Goal: Information Seeking & Learning: Learn about a topic

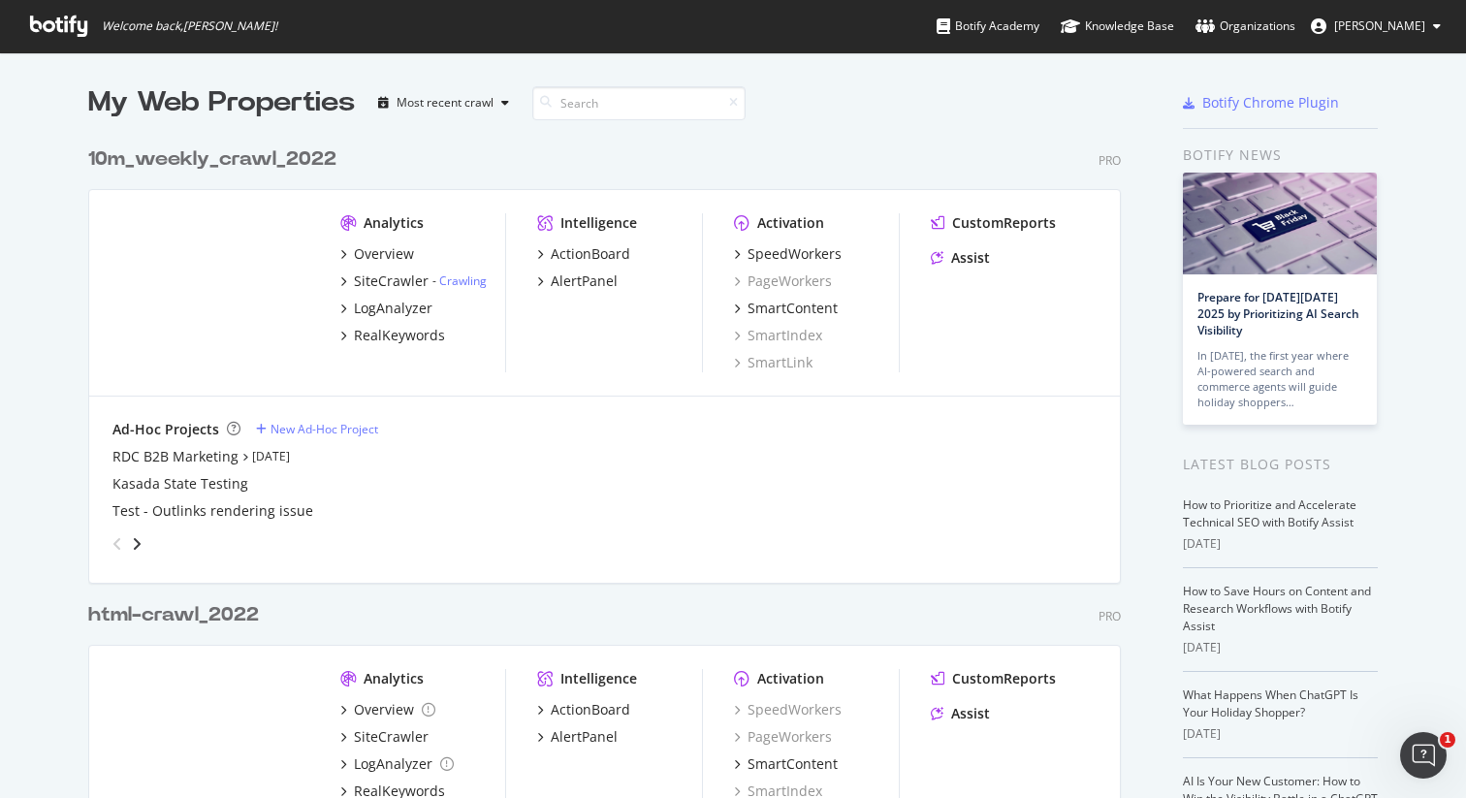
click at [294, 157] on div "10m_weekly_crawl_2022" at bounding box center [212, 159] width 248 height 28
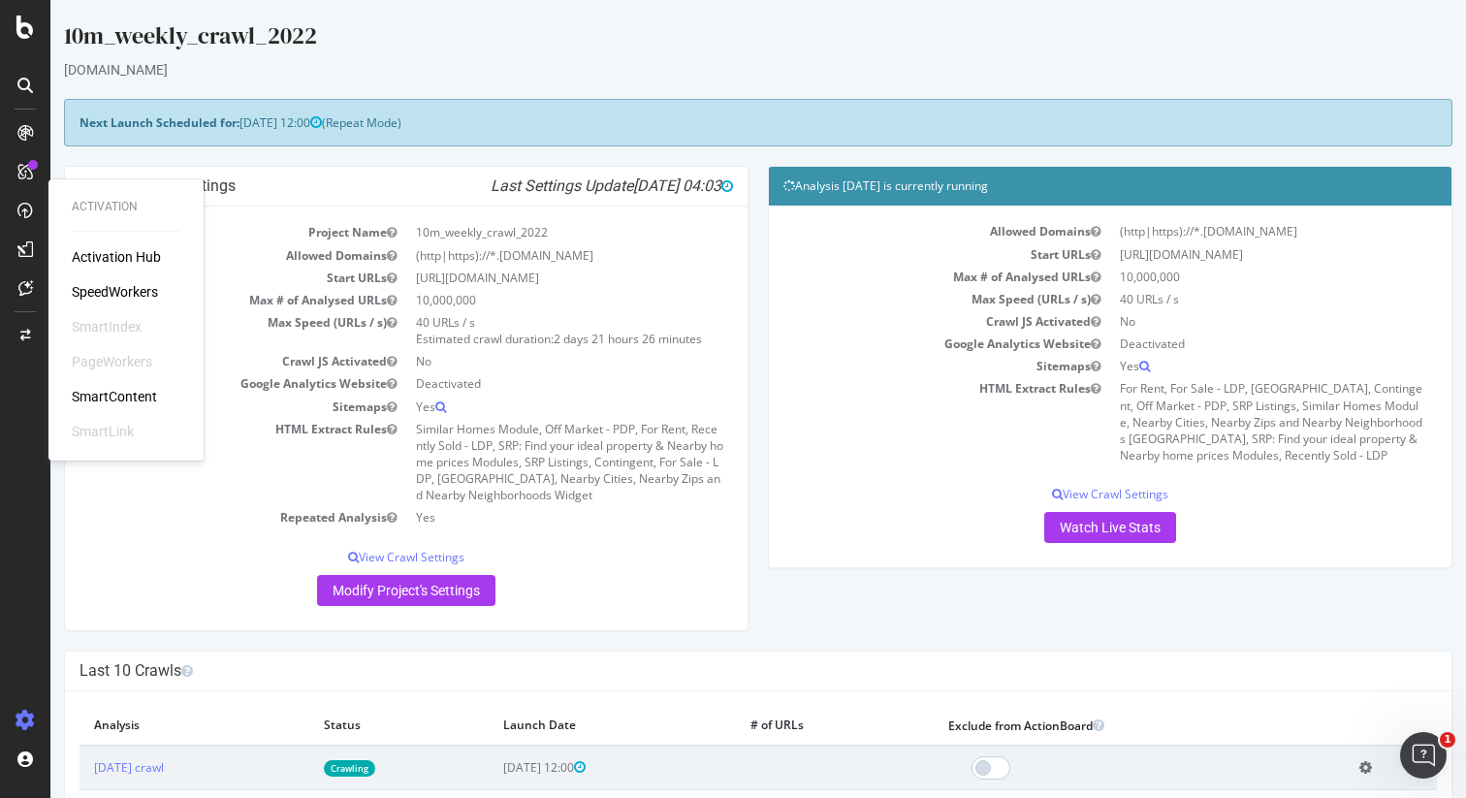
click at [110, 288] on div "SpeedWorkers" at bounding box center [115, 291] width 86 height 19
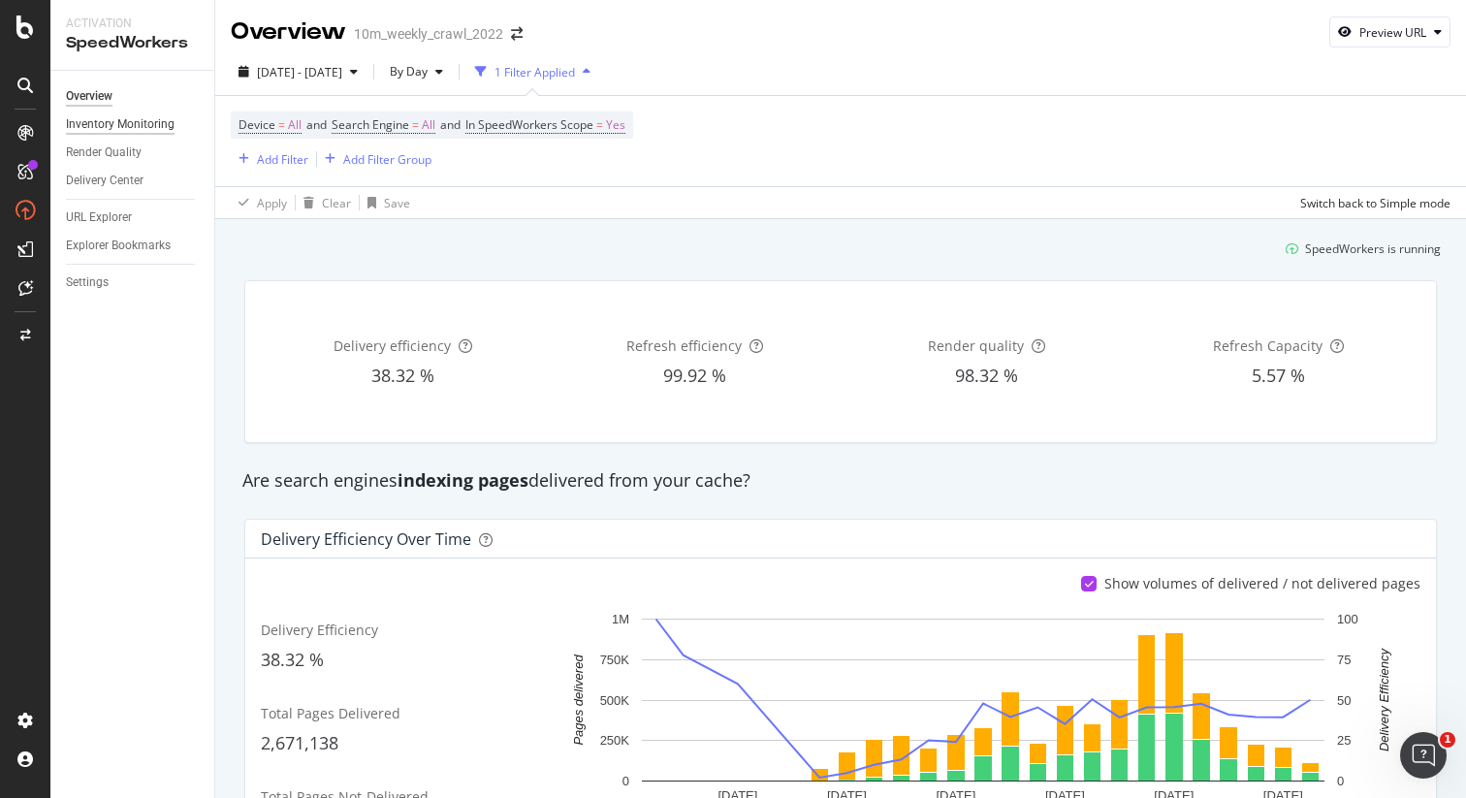
click at [120, 117] on div "Inventory Monitoring" at bounding box center [120, 124] width 109 height 20
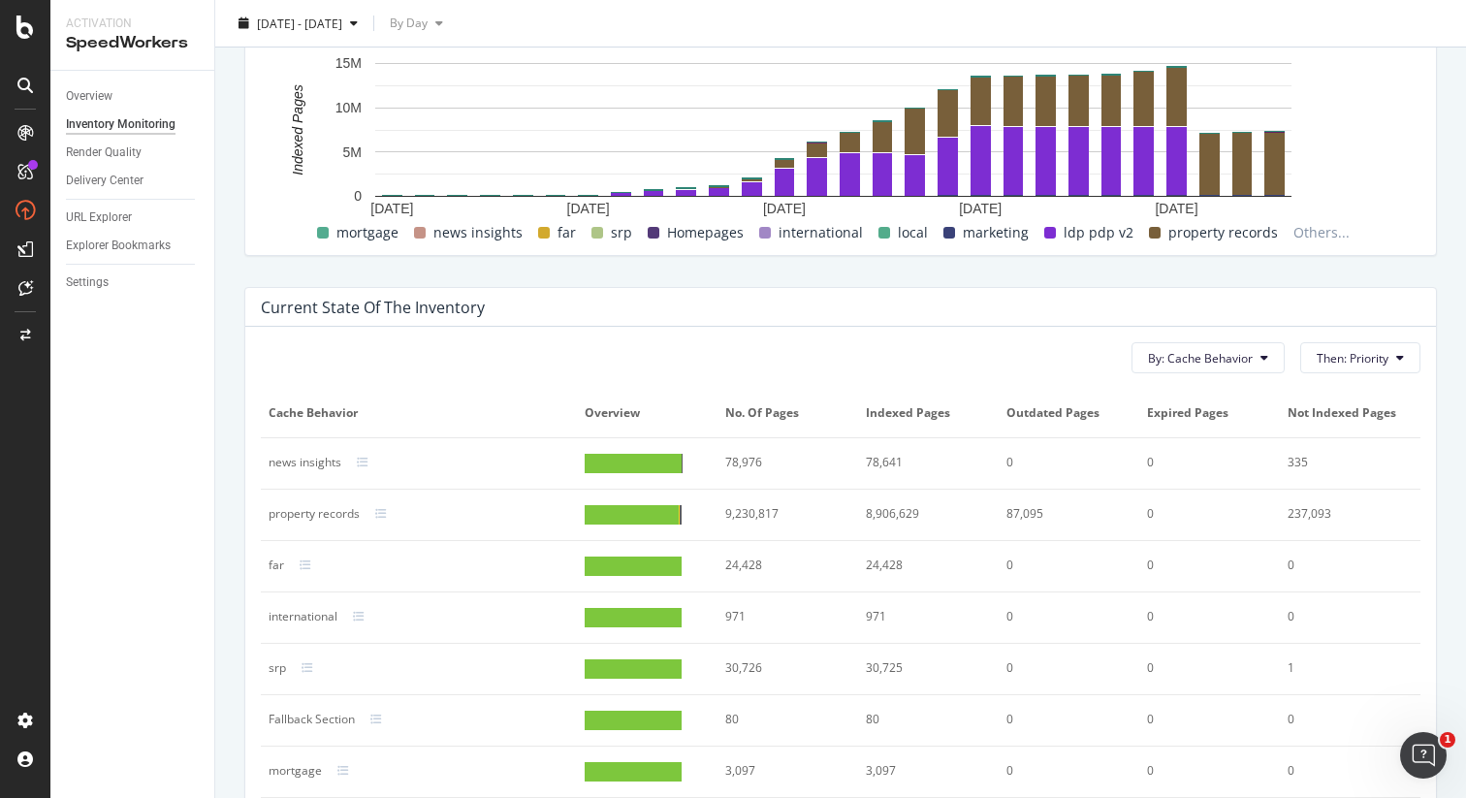
scroll to position [748, 0]
